Goal: Task Accomplishment & Management: Manage account settings

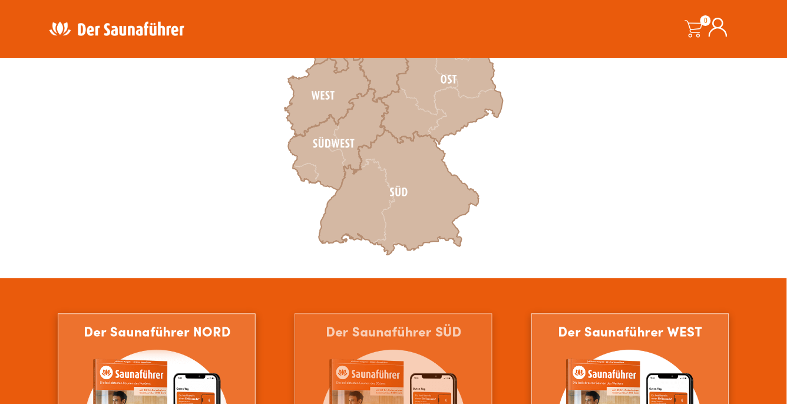
scroll to position [530, 0]
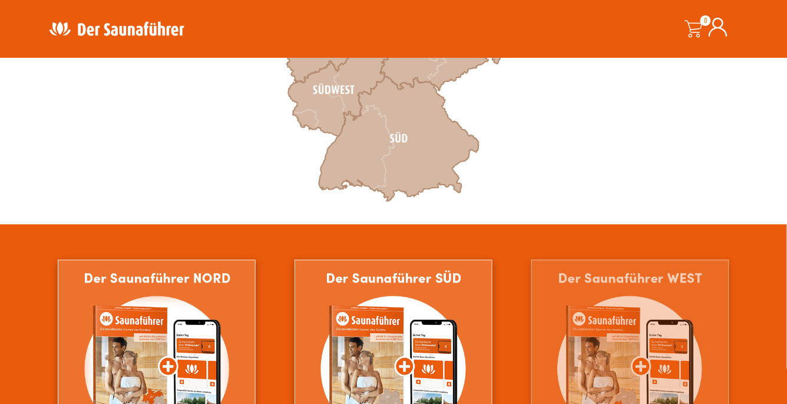
click at [618, 344] on img at bounding box center [630, 394] width 198 height 269
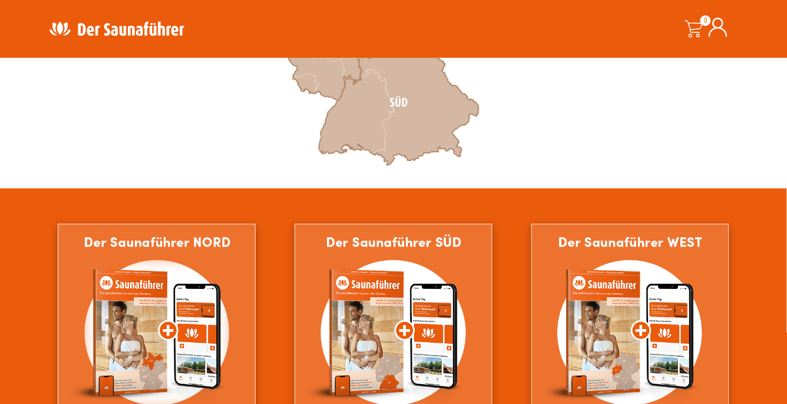
scroll to position [589, 0]
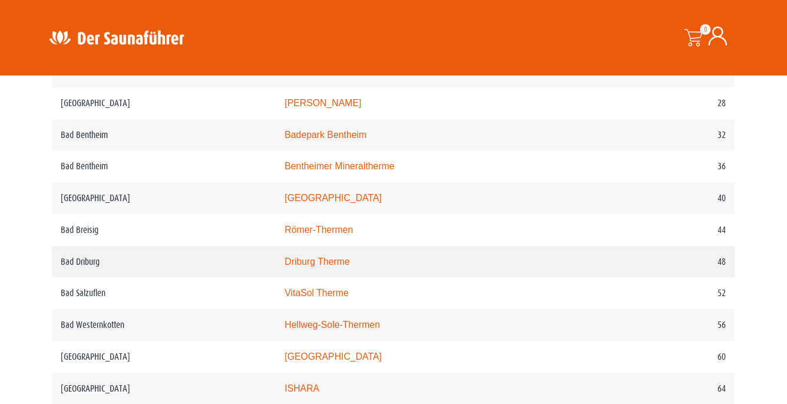
scroll to position [648, 0]
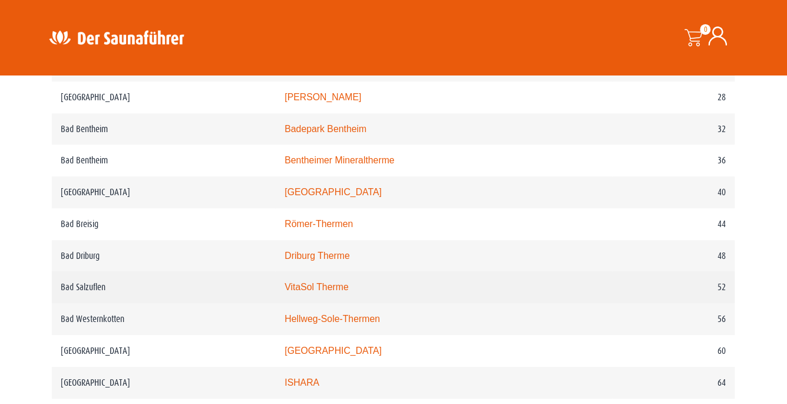
click at [356, 292] on td "VitaSol Therme" at bounding box center [444, 287] width 336 height 32
click at [349, 286] on link "VitaSol Therme" at bounding box center [317, 287] width 64 height 10
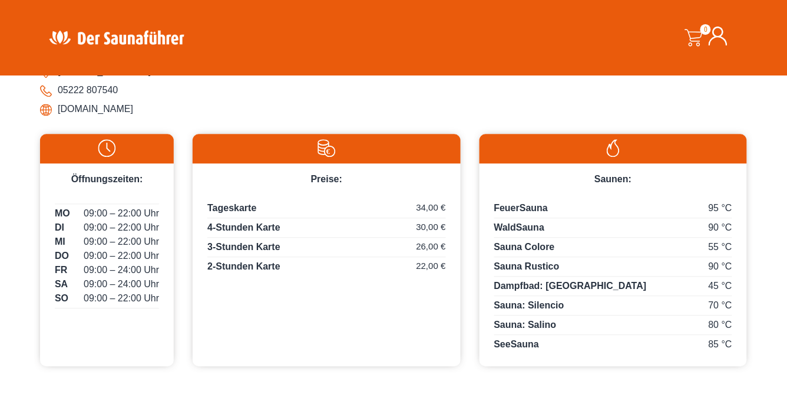
scroll to position [557, 0]
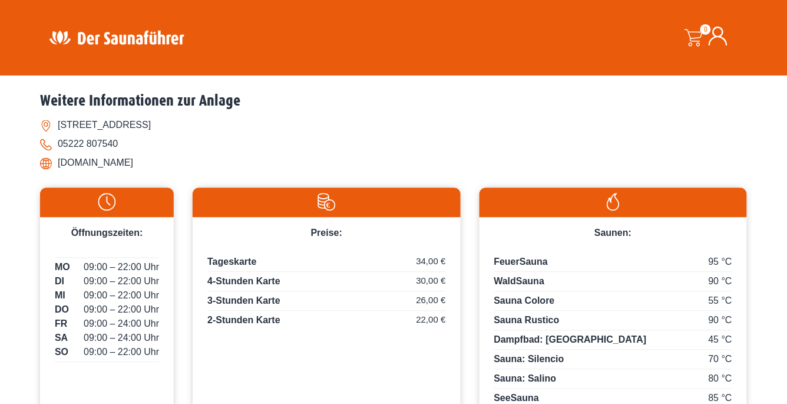
click at [717, 39] on icon at bounding box center [718, 36] width 19 height 19
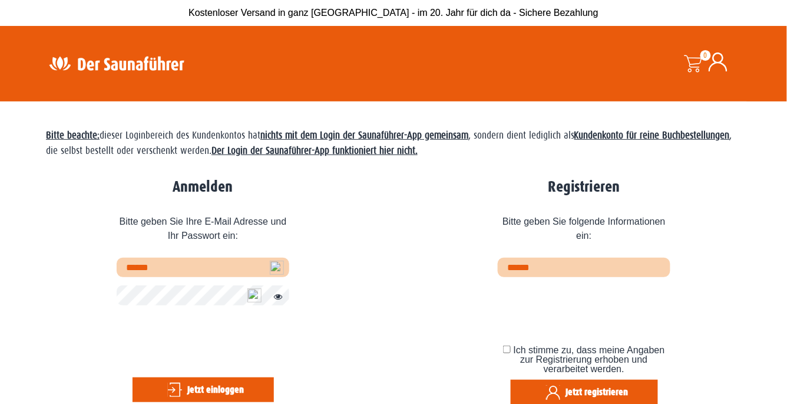
click at [277, 269] on img at bounding box center [277, 267] width 14 height 14
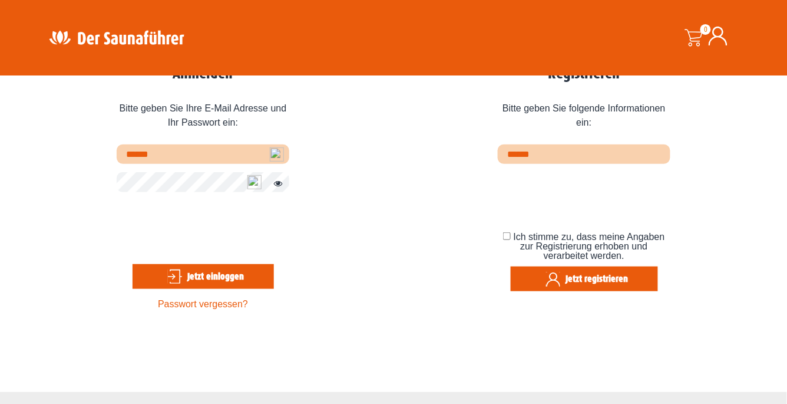
scroll to position [118, 0]
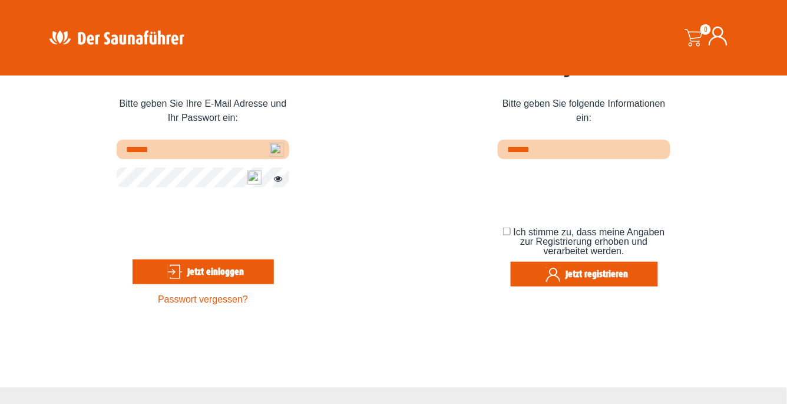
click at [276, 149] on img at bounding box center [277, 150] width 14 height 14
click at [220, 150] on input "text" at bounding box center [203, 149] width 173 height 19
type input "**********"
click at [133, 259] on button "Jetzt einloggen" at bounding box center [203, 271] width 141 height 25
